Goal: Information Seeking & Learning: Learn about a topic

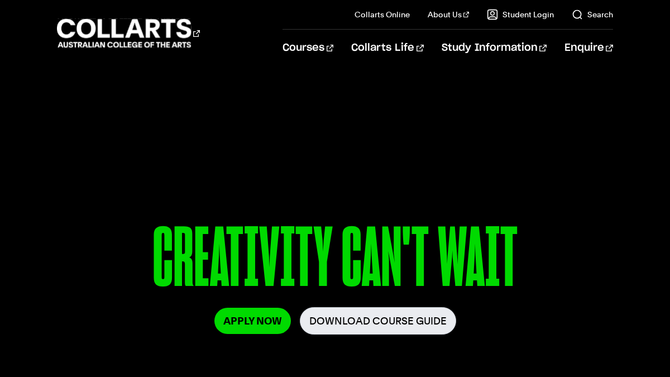
scroll to position [57, 0]
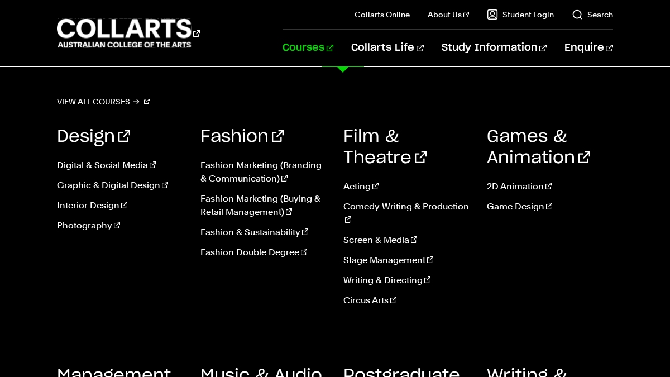
click at [333, 49] on link "Courses" at bounding box center [307, 48] width 51 height 37
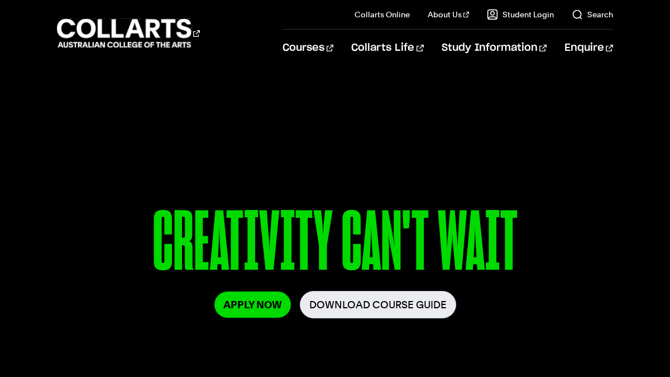
click at [266, 46] on div "Courses" at bounding box center [161, 33] width 209 height 32
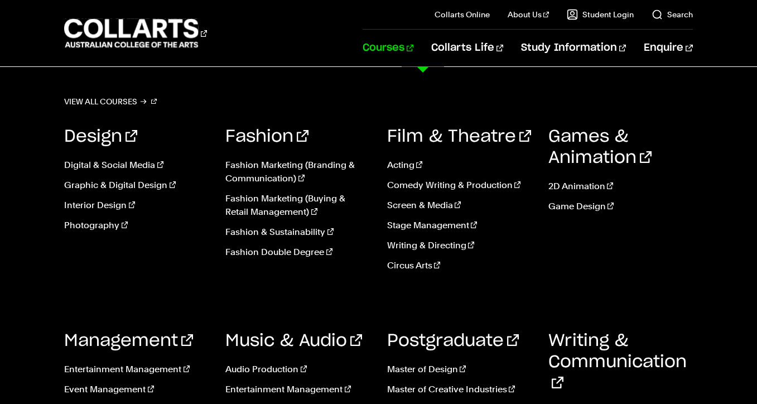
scroll to position [1520, 0]
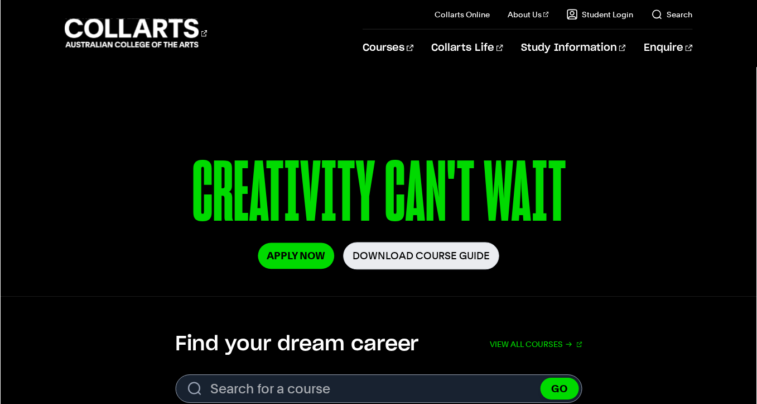
scroll to position [104, 0]
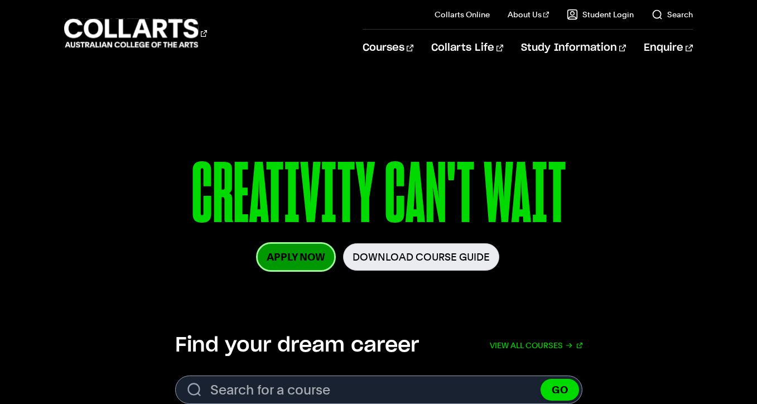
click at [302, 251] on link "Apply Now" at bounding box center [296, 257] width 76 height 26
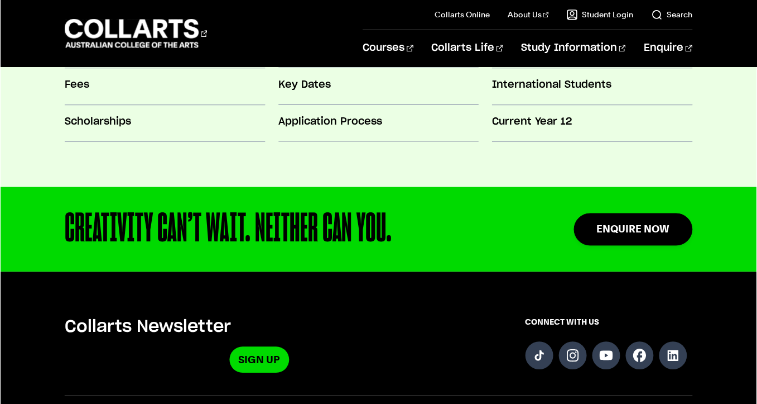
scroll to position [1052, 0]
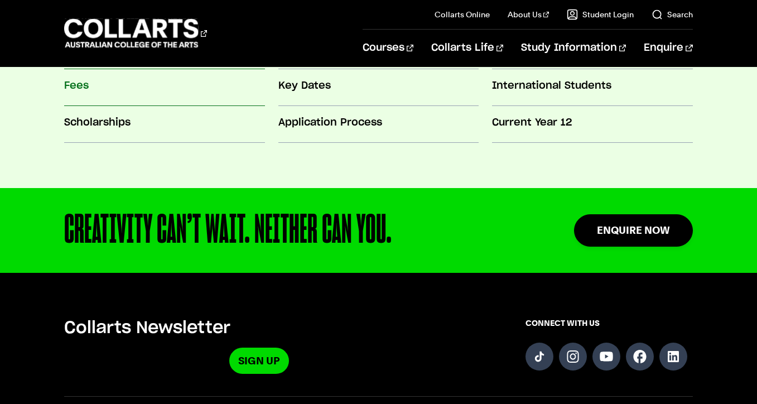
click at [76, 90] on h3 "Fees" at bounding box center [164, 86] width 200 height 15
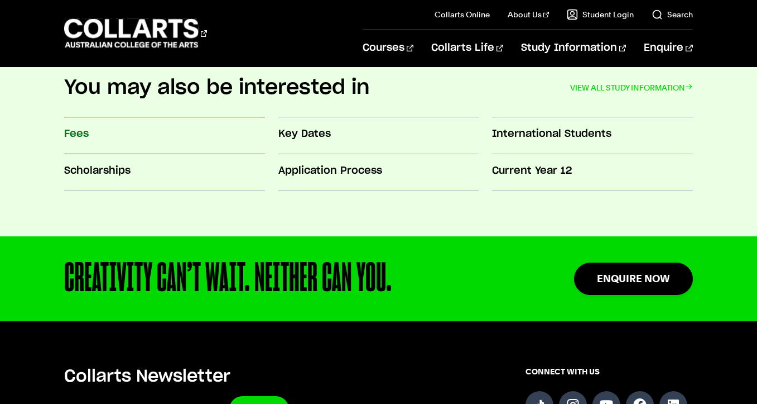
scroll to position [1004, 0]
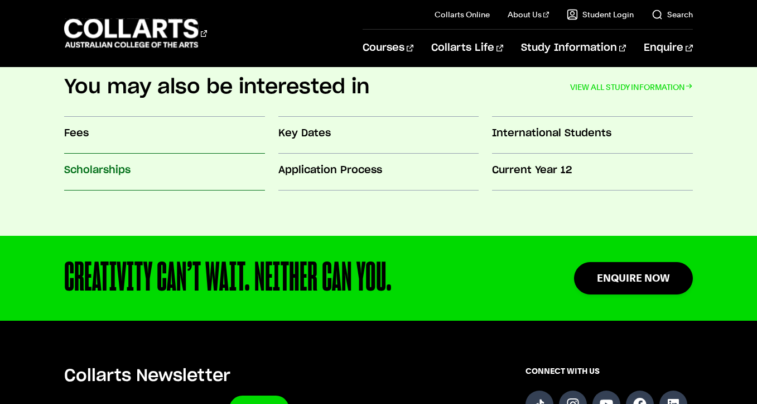
click at [117, 170] on h3 "Scholarships" at bounding box center [164, 170] width 200 height 15
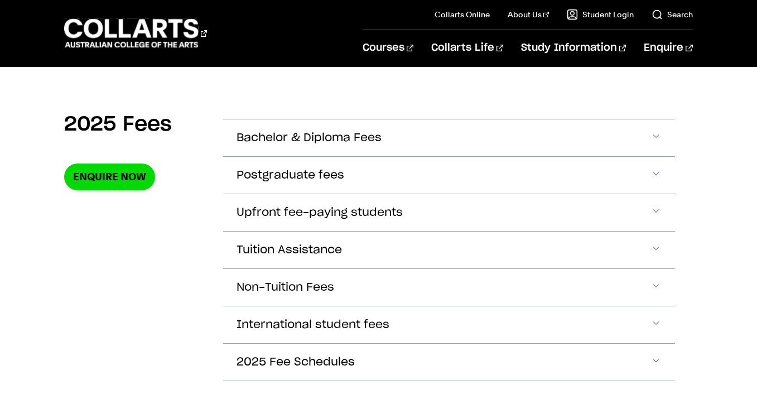
scroll to position [372, 0]
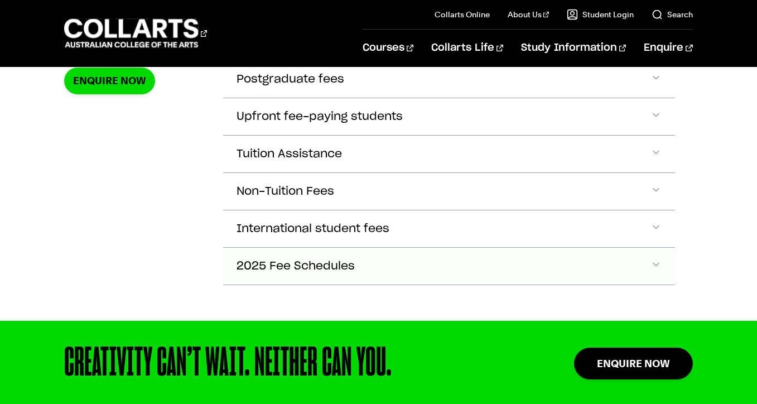
click at [302, 280] on button "2025 Fee Schedules" at bounding box center [449, 266] width 452 height 37
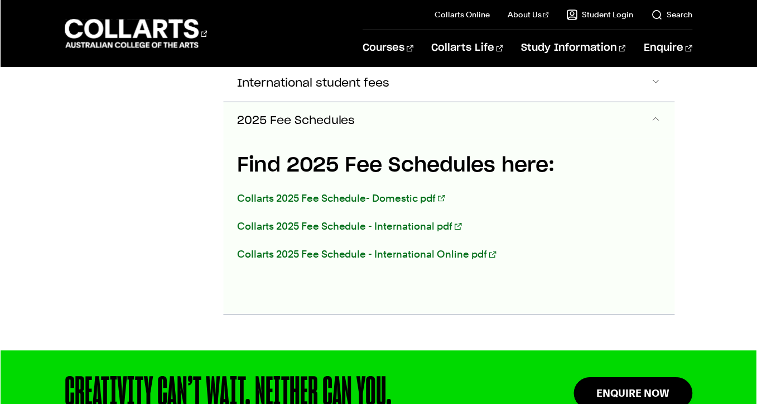
scroll to position [609, 0]
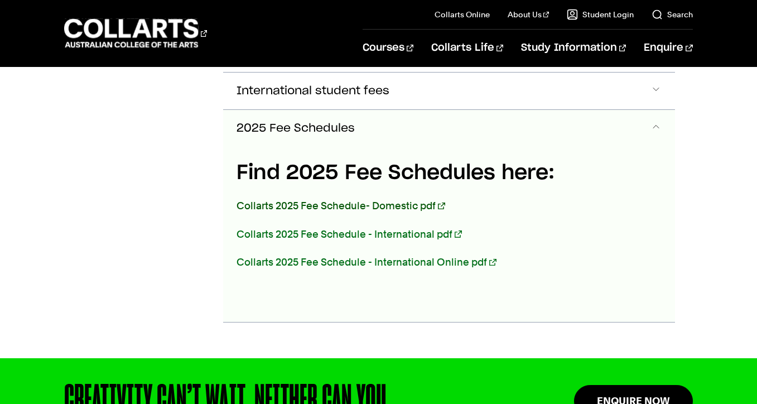
click at [323, 202] on link "Collarts 2025 Fee Schedule- Domestic pdf" at bounding box center [341, 206] width 208 height 12
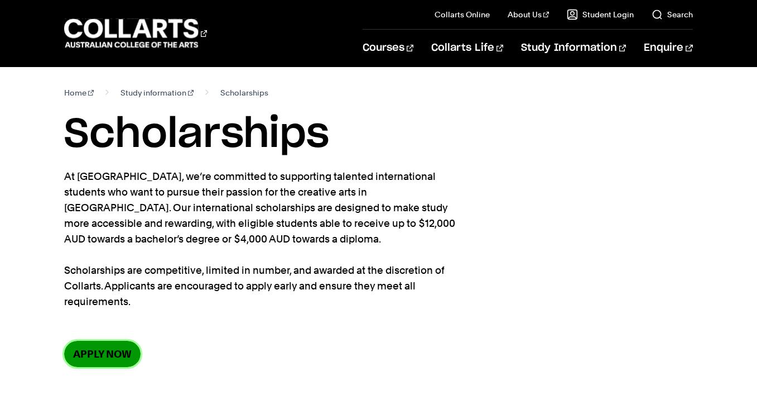
click at [115, 349] on link "Apply now" at bounding box center [102, 353] width 76 height 26
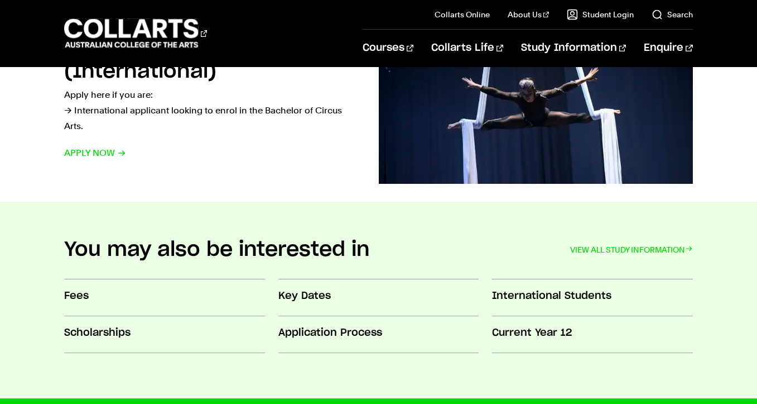
scroll to position [876, 0]
